Goal: Information Seeking & Learning: Find specific fact

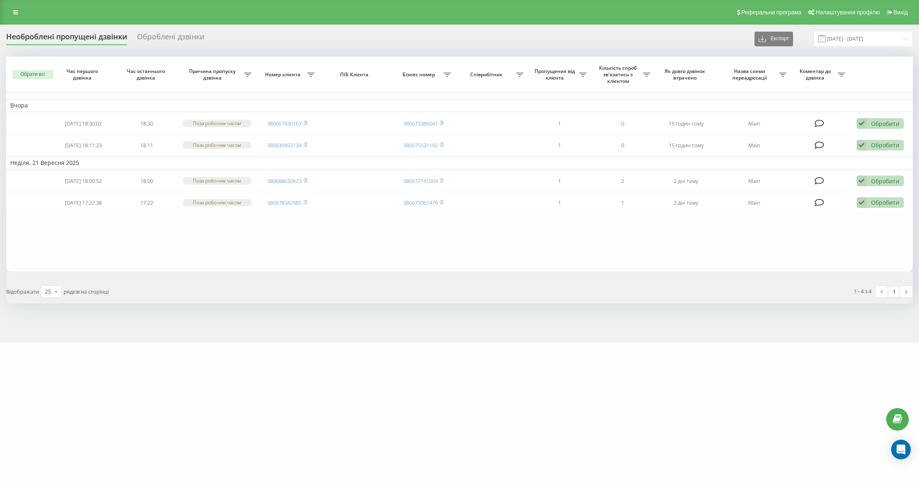
click at [74, 43] on div "Необроблені пропущені дзвінки" at bounding box center [66, 38] width 121 height 13
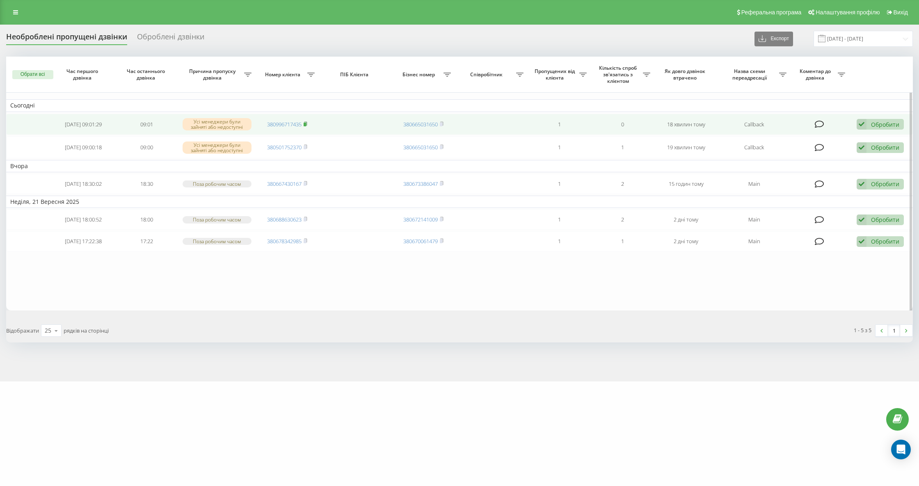
click at [304, 121] on icon at bounding box center [306, 123] width 4 height 5
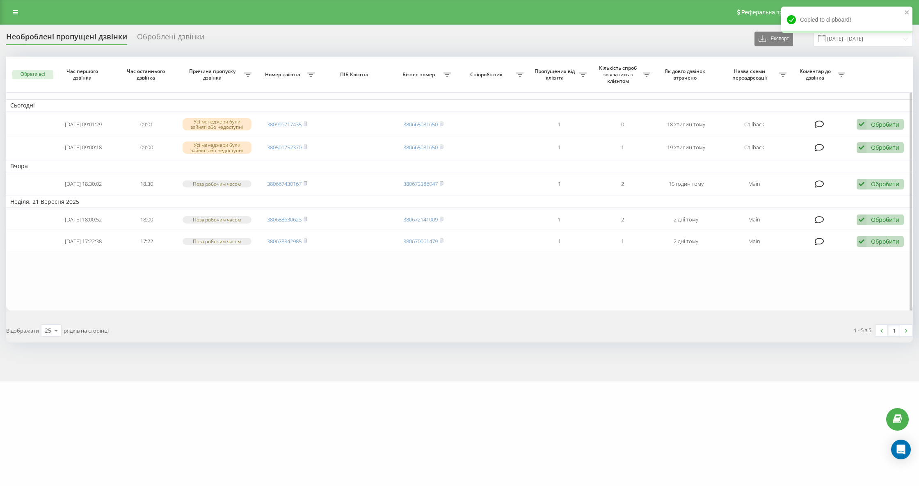
drag, startPoint x: 104, startPoint y: 303, endPoint x: 22, endPoint y: 101, distance: 217.8
click at [104, 302] on table "Сьогодні 2025-09-23 09:01:29 09:01 Усі менеджери були зайняті або недоступні 38…" at bounding box center [459, 184] width 907 height 254
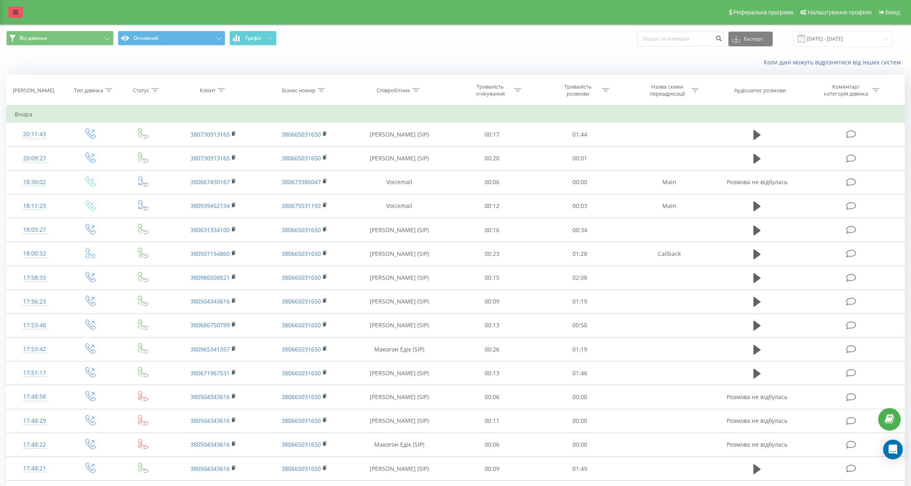
click at [21, 8] on link at bounding box center [15, 12] width 15 height 11
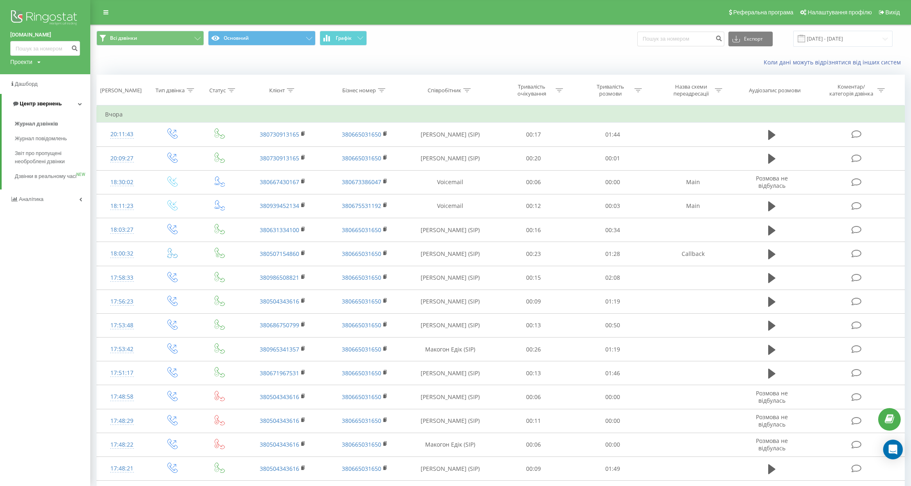
click at [48, 100] on span "Центр звернень" at bounding box center [37, 104] width 50 height 8
click at [47, 110] on link "Центр звернень" at bounding box center [45, 104] width 90 height 20
click at [46, 124] on span "Журнал дзвінків" at bounding box center [36, 124] width 43 height 8
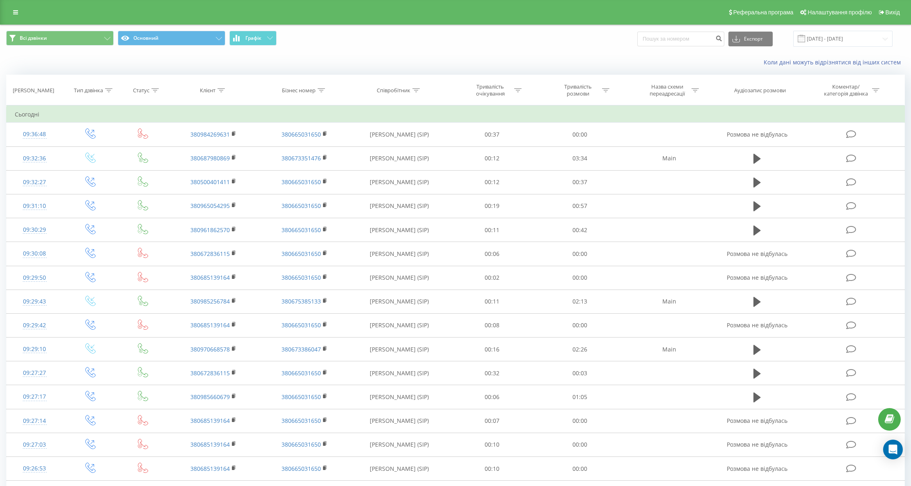
click at [223, 87] on div at bounding box center [220, 90] width 7 height 7
drag, startPoint x: 192, startPoint y: 150, endPoint x: 189, endPoint y: 156, distance: 6.4
paste input "0970668578"
type input "0970668578"
click at [230, 168] on span "OK" at bounding box center [230, 165] width 23 height 13
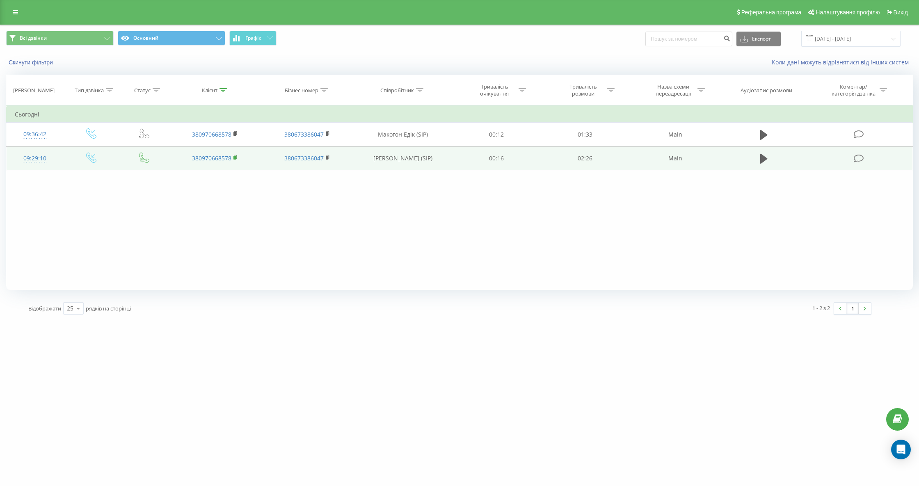
click at [235, 158] on rect at bounding box center [234, 158] width 2 height 4
